Goal: Check status: Check status

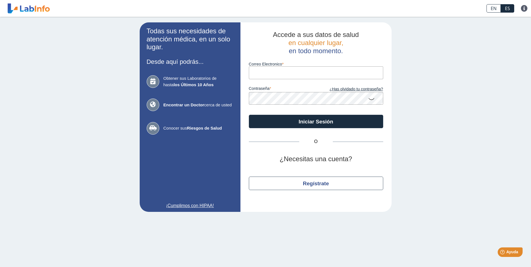
click at [272, 81] on div "contraseña ¿Has olvidado tu contraseña?" at bounding box center [316, 92] width 134 height 26
click at [273, 77] on input "Correo Electronico" at bounding box center [316, 72] width 134 height 13
type input "[EMAIL_ADDRESS][DOMAIN_NAME]"
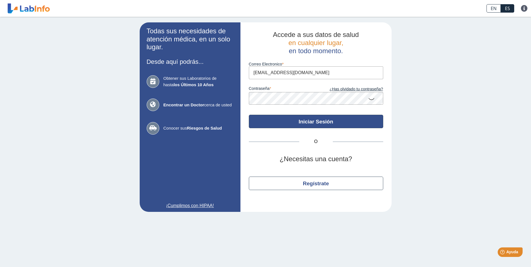
click at [331, 119] on button "Iniciar Sesión" at bounding box center [316, 121] width 134 height 13
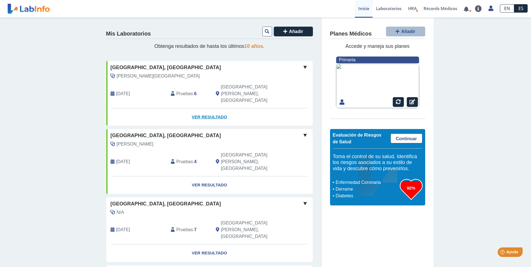
click at [206, 108] on link "Ver Resultado" at bounding box center [209, 117] width 206 height 18
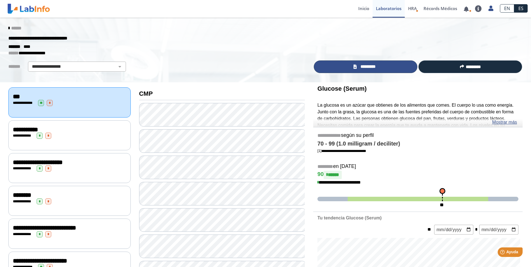
click at [351, 64] on span "*********" at bounding box center [367, 67] width 19 height 6
